Goal: Transaction & Acquisition: Purchase product/service

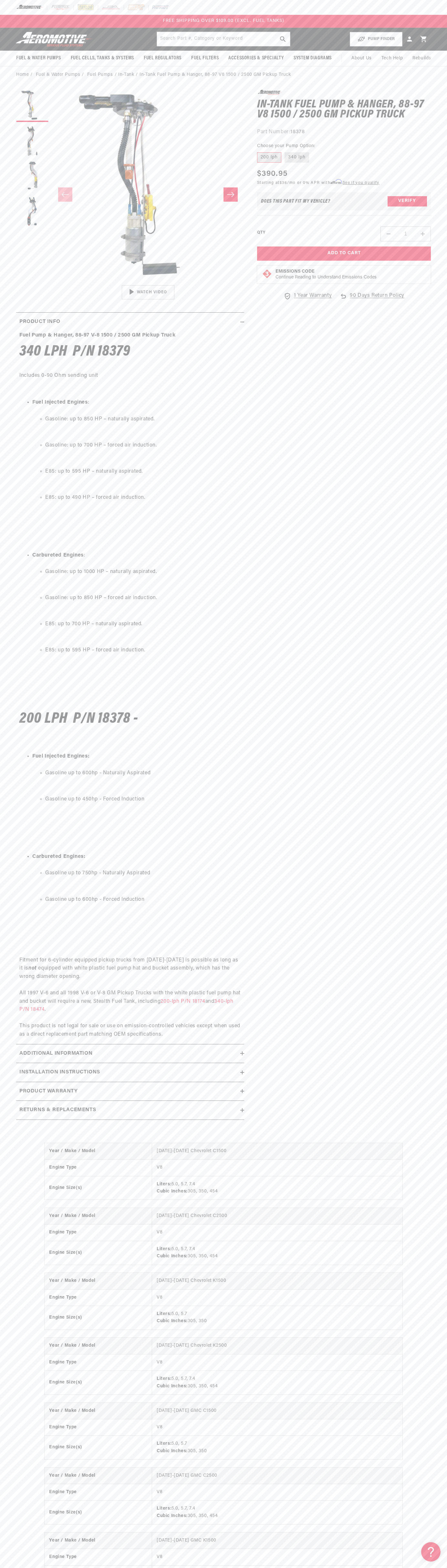
click at [86, 6] on img at bounding box center [86, 7] width 17 height 7
click at [445, 80] on main "Home Fuel & Water Pumps Fuel Pumps In-Tank In-Tank Fuel Pump & Hanger, 88-97 V8…" at bounding box center [224, 993] width 447 height 1853
click at [281, 1563] on html "Skip to content Your cart Your cart is empty Loading... You may also like Subto…" at bounding box center [224, 784] width 447 height 1568
click at [32, 1116] on summary "Returns & replacements" at bounding box center [130, 1110] width 228 height 19
